Goal: Task Accomplishment & Management: Manage account settings

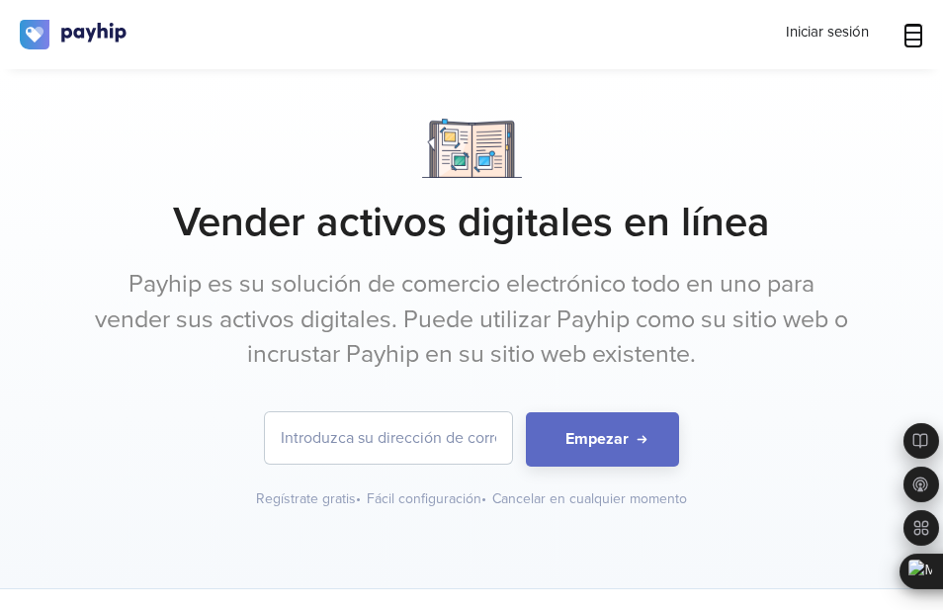
click at [911, 38] on icon at bounding box center [914, 33] width 20 height 20
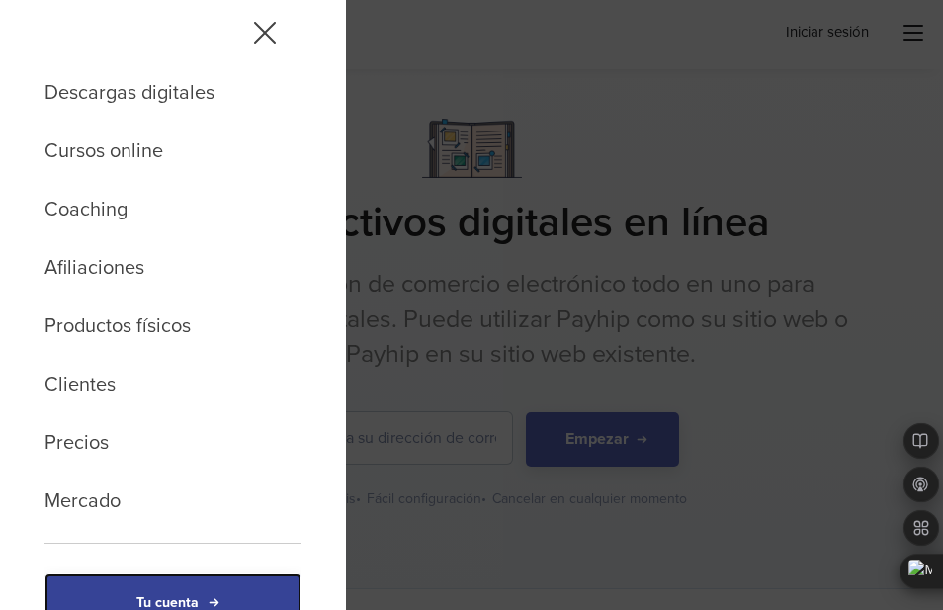
click at [203, 586] on link "Tu cuenta" at bounding box center [172, 604] width 257 height 60
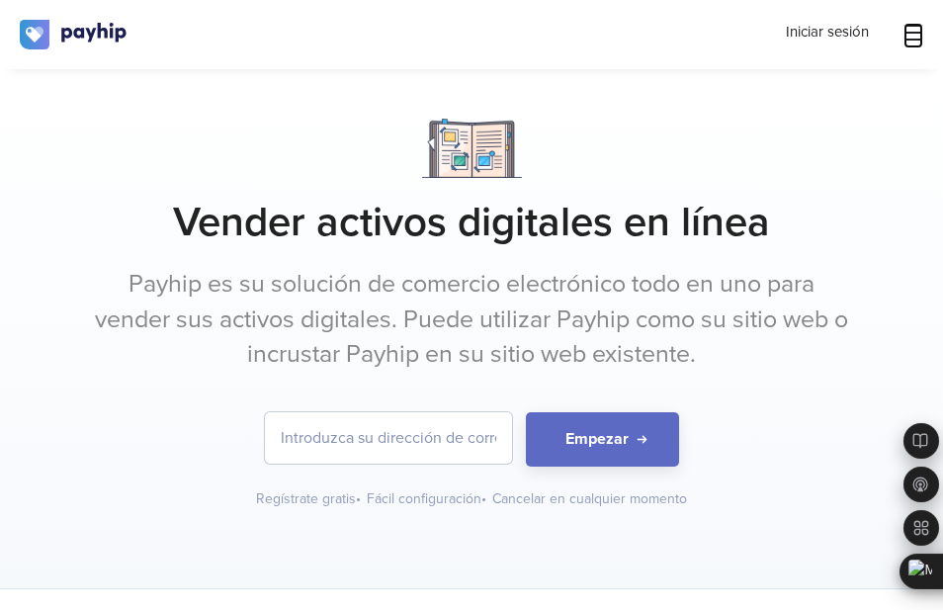
click at [905, 34] on icon at bounding box center [914, 33] width 20 height 16
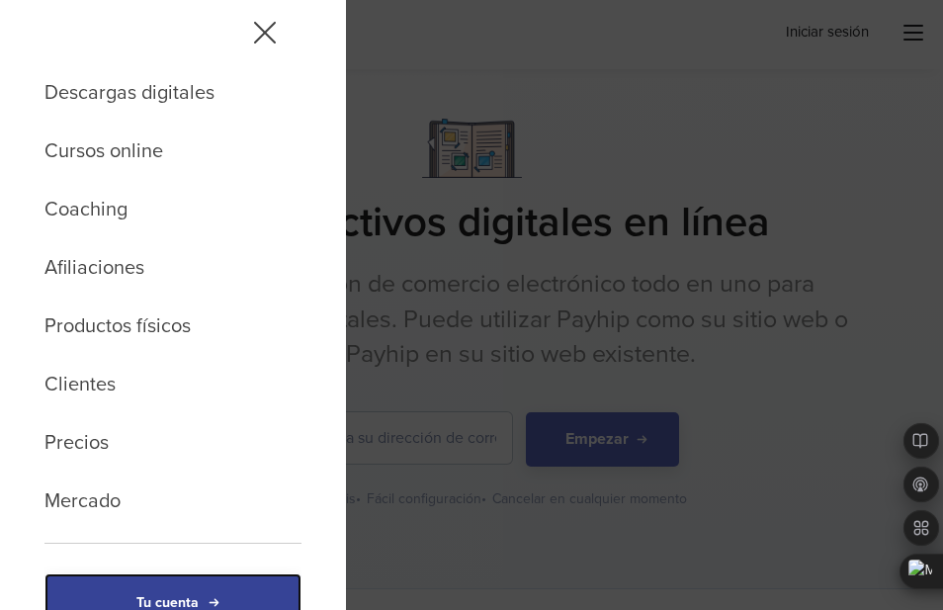
click at [238, 589] on link "Tu cuenta" at bounding box center [172, 604] width 257 height 60
